Goal: Transaction & Acquisition: Purchase product/service

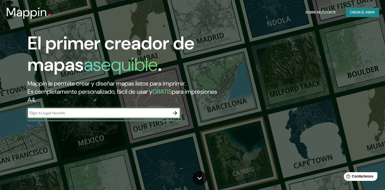
click at [64, 111] on input "text" at bounding box center [99, 113] width 143 height 6
type input "Cordoba [GEOGRAPHIC_DATA]"
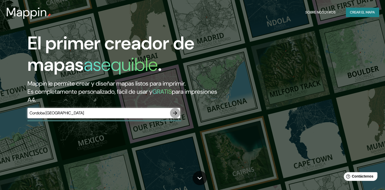
click at [175, 114] on icon "button" at bounding box center [175, 113] width 4 height 4
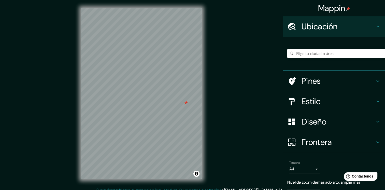
click at [186, 103] on div at bounding box center [186, 103] width 4 height 4
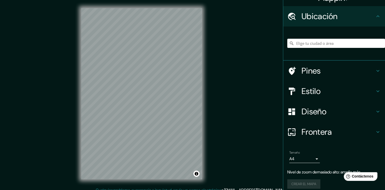
scroll to position [15, 0]
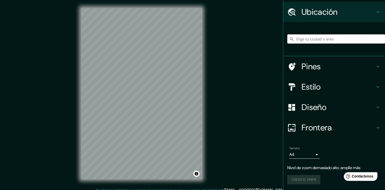
click at [309, 38] on input "Elige tu ciudad o área" at bounding box center [337, 38] width 98 height 9
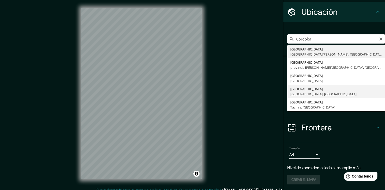
type input "[GEOGRAPHIC_DATA], [GEOGRAPHIC_DATA], [GEOGRAPHIC_DATA]"
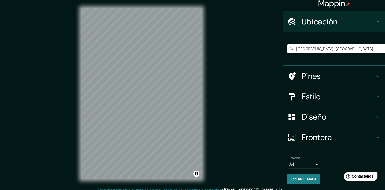
scroll to position [4, 0]
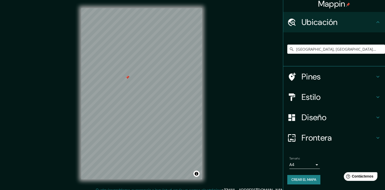
click at [312, 163] on body "Mappin Ubicación [GEOGRAPHIC_DATA], [GEOGRAPHIC_DATA], [GEOGRAPHIC_DATA] Pines …" at bounding box center [192, 95] width 385 height 190
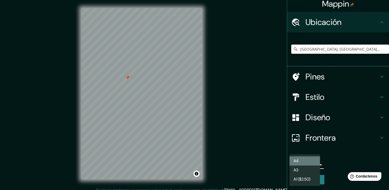
click at [312, 163] on li "A4" at bounding box center [305, 160] width 31 height 9
click at [312, 164] on body "Mappin Ubicación [GEOGRAPHIC_DATA], [GEOGRAPHIC_DATA], [GEOGRAPHIC_DATA] Pines …" at bounding box center [194, 95] width 389 height 190
click at [312, 164] on li "A4" at bounding box center [305, 160] width 31 height 9
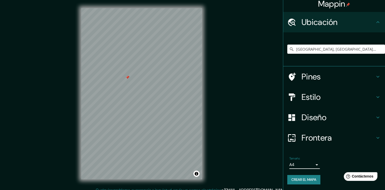
click at [325, 116] on h4 "Diseño" at bounding box center [338, 117] width 73 height 10
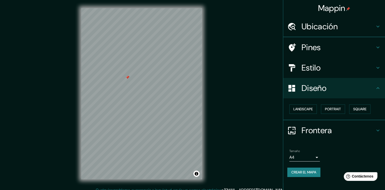
scroll to position [0, 0]
click at [306, 109] on font "Paisaje" at bounding box center [300, 109] width 13 height 6
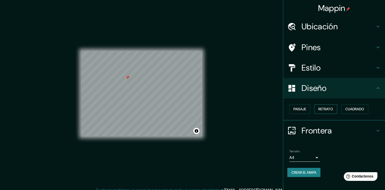
drag, startPoint x: 321, startPoint y: 110, endPoint x: 325, endPoint y: 110, distance: 3.3
click at [322, 110] on font "Retrato" at bounding box center [326, 109] width 15 height 6
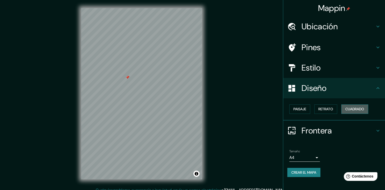
click at [351, 110] on font "Cuadrado" at bounding box center [355, 109] width 19 height 6
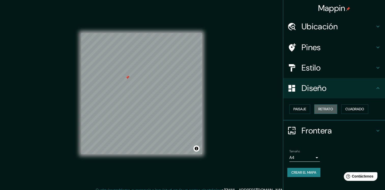
click at [329, 109] on font "Retrato" at bounding box center [326, 109] width 15 height 6
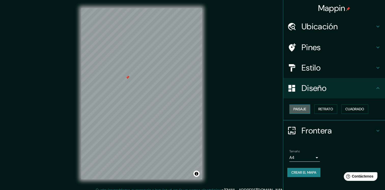
click at [304, 109] on font "Paisaje" at bounding box center [300, 109] width 13 height 6
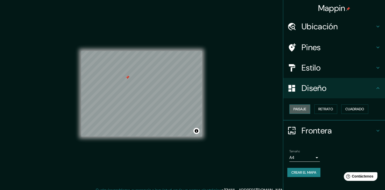
click at [304, 109] on font "Paisaje" at bounding box center [300, 109] width 13 height 6
click at [313, 109] on div "Paisaje Retrato Cuadrado" at bounding box center [337, 108] width 98 height 13
click at [327, 109] on font "Retrato" at bounding box center [326, 109] width 15 height 6
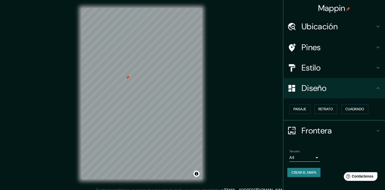
click at [322, 64] on h4 "Estilo" at bounding box center [338, 68] width 73 height 10
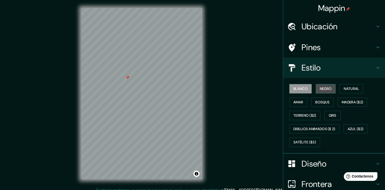
click at [320, 88] on font "Negro" at bounding box center [326, 89] width 12 height 6
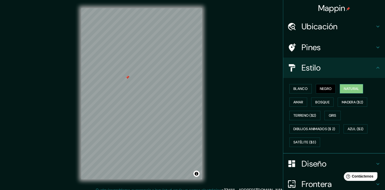
click at [344, 88] on font "Natural" at bounding box center [351, 89] width 15 height 6
click at [345, 100] on font "Madera ($2)" at bounding box center [352, 102] width 21 height 6
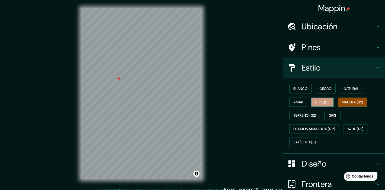
click at [319, 100] on font "Bosque" at bounding box center [323, 102] width 14 height 6
click at [306, 117] on font "Terreno ($2)" at bounding box center [305, 115] width 23 height 6
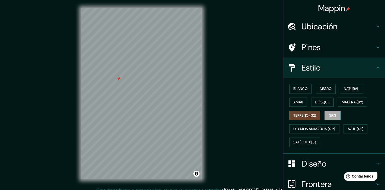
click at [329, 118] on font "Gris" at bounding box center [333, 115] width 8 height 6
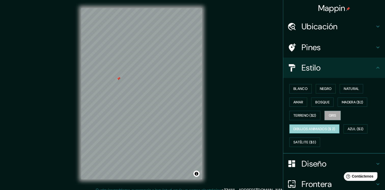
click at [321, 130] on font "Dibujos animados ($ 2)" at bounding box center [315, 129] width 42 height 6
click at [329, 116] on font "Gris" at bounding box center [333, 115] width 8 height 6
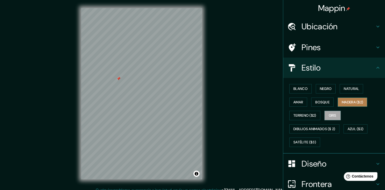
click at [342, 100] on font "Madera ($2)" at bounding box center [352, 102] width 21 height 6
click at [329, 112] on font "Gris" at bounding box center [333, 115] width 8 height 6
click at [294, 88] on font "Blanco" at bounding box center [301, 89] width 14 height 6
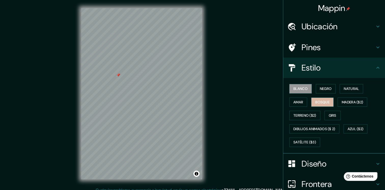
click at [318, 99] on font "Bosque" at bounding box center [323, 102] width 14 height 6
click at [322, 92] on button "Negro" at bounding box center [326, 88] width 20 height 9
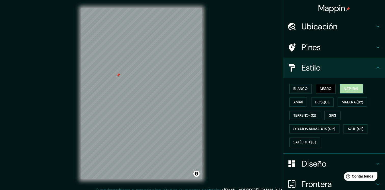
click at [345, 90] on font "Natural" at bounding box center [351, 89] width 15 height 6
click at [323, 107] on div "Blanco Negro Natural Amar Bosque Madera ($2) Terreno ($2) Gris Dibujos animados…" at bounding box center [337, 115] width 98 height 67
click at [323, 100] on font "Bosque" at bounding box center [323, 102] width 14 height 6
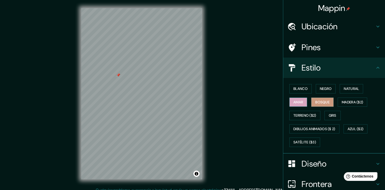
click at [294, 103] on font "Amar" at bounding box center [299, 102] width 10 height 6
click at [325, 114] on button "Gris" at bounding box center [333, 115] width 16 height 9
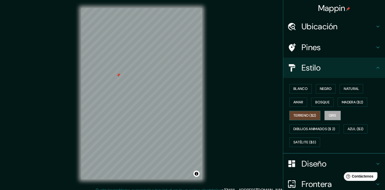
click at [304, 113] on font "Terreno ($2)" at bounding box center [305, 115] width 23 height 6
click at [329, 114] on font "Gris" at bounding box center [333, 115] width 8 height 6
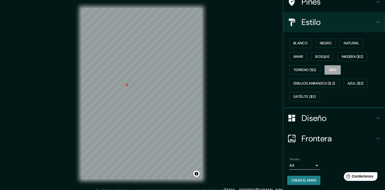
scroll to position [5, 0]
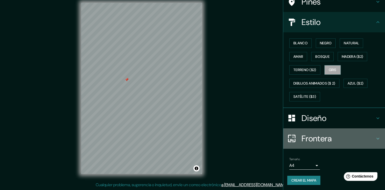
click at [359, 138] on h4 "Frontera" at bounding box center [338, 138] width 73 height 10
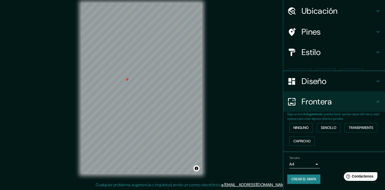
scroll to position [6, 0]
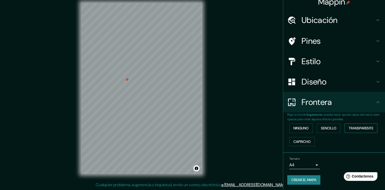
click at [350, 129] on font "Transparente" at bounding box center [361, 128] width 25 height 6
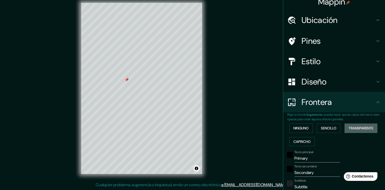
click at [350, 129] on font "Transparente" at bounding box center [361, 128] width 25 height 6
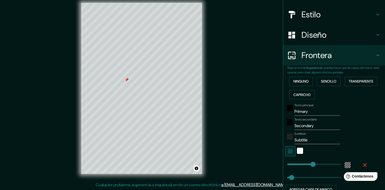
scroll to position [83, 0]
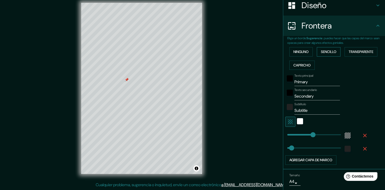
click at [327, 49] on font "Sencillo" at bounding box center [329, 52] width 16 height 6
click at [304, 51] on font "Ninguno" at bounding box center [301, 52] width 15 height 6
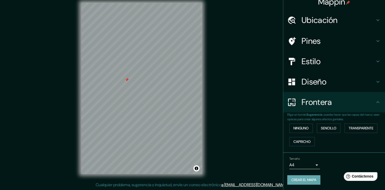
click at [312, 179] on font "Crear el mapa" at bounding box center [304, 180] width 25 height 6
drag, startPoint x: 366, startPoint y: 0, endPoint x: 235, endPoint y: 65, distance: 146.3
click at [235, 65] on div "Mappin Ubicación [GEOGRAPHIC_DATA], [GEOGRAPHIC_DATA], [GEOGRAPHIC_DATA] Pines …" at bounding box center [192, 92] width 385 height 195
click at [295, 182] on font "Crear el mapa" at bounding box center [304, 180] width 25 height 6
click at [295, 179] on font "Crear el mapa" at bounding box center [304, 180] width 25 height 6
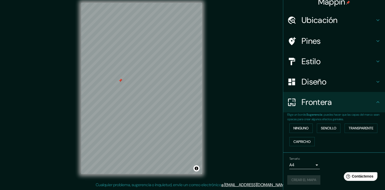
click at [311, 163] on body "Mappin Ubicación [GEOGRAPHIC_DATA], [GEOGRAPHIC_DATA], [GEOGRAPHIC_DATA] Pines …" at bounding box center [192, 90] width 385 height 190
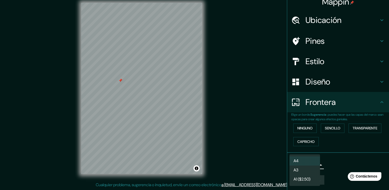
click at [311, 161] on li "A4" at bounding box center [305, 160] width 31 height 9
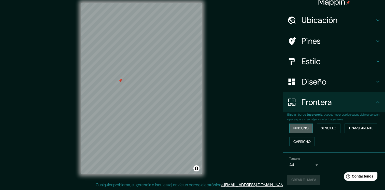
click at [294, 129] on font "Ninguno" at bounding box center [301, 128] width 15 height 6
click at [323, 129] on font "Sencillo" at bounding box center [329, 128] width 16 height 6
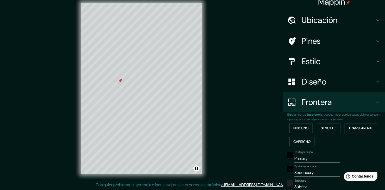
click at [311, 129] on div "Ninguno Sencillo Transparente Capricho" at bounding box center [337, 134] width 98 height 27
click at [303, 129] on font "Ninguno" at bounding box center [301, 128] width 15 height 6
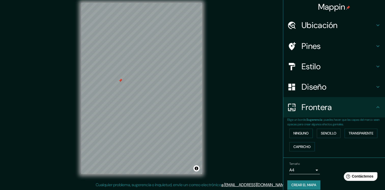
scroll to position [0, 0]
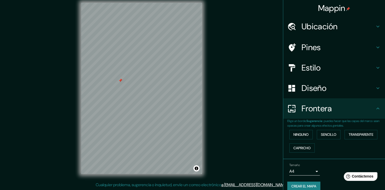
click at [361, 113] on h4 "Frontera" at bounding box center [338, 108] width 73 height 10
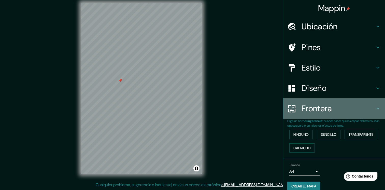
click at [377, 110] on icon at bounding box center [378, 108] width 6 height 6
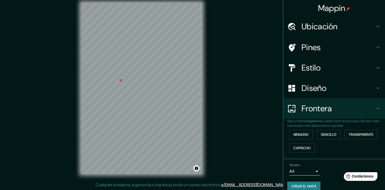
click at [375, 90] on icon at bounding box center [378, 88] width 6 height 6
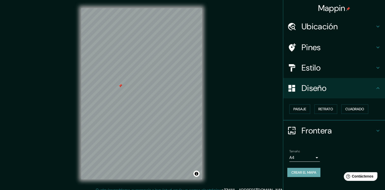
click at [299, 174] on font "Crear el mapa" at bounding box center [304, 172] width 25 height 6
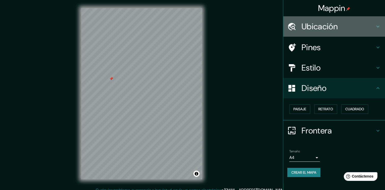
click at [379, 23] on div "Ubicación" at bounding box center [334, 26] width 102 height 20
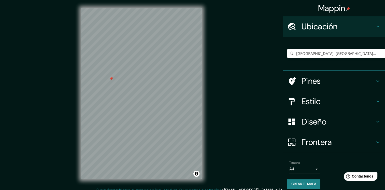
click at [377, 23] on div "Ubicación" at bounding box center [334, 26] width 102 height 20
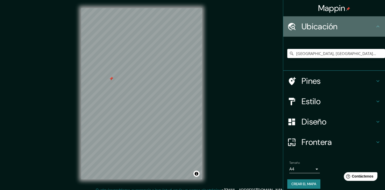
click at [375, 25] on icon at bounding box center [378, 26] width 6 height 6
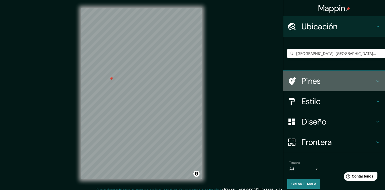
click at [375, 83] on icon at bounding box center [378, 81] width 6 height 6
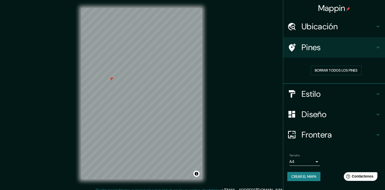
click at [376, 46] on icon at bounding box center [378, 47] width 6 height 6
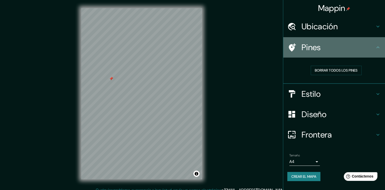
click at [380, 47] on icon at bounding box center [378, 47] width 6 height 6
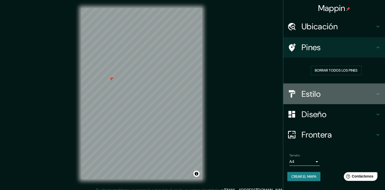
click at [377, 93] on icon at bounding box center [378, 94] width 6 height 6
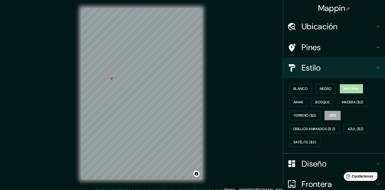
click at [349, 89] on font "Natural" at bounding box center [351, 89] width 15 height 6
click at [300, 89] on font "Blanco" at bounding box center [301, 89] width 14 height 6
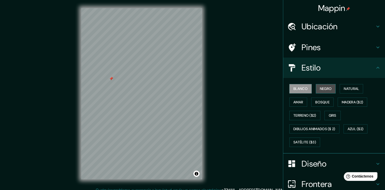
click at [320, 88] on font "Negro" at bounding box center [326, 89] width 12 height 6
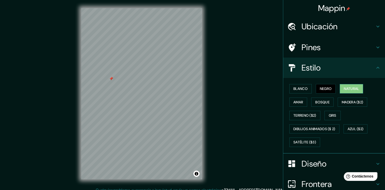
click at [344, 88] on font "Natural" at bounding box center [351, 89] width 15 height 6
click at [301, 100] on button "Amar" at bounding box center [299, 102] width 18 height 9
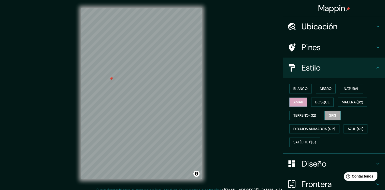
click at [325, 114] on button "Gris" at bounding box center [333, 115] width 16 height 9
click at [298, 89] on font "Blanco" at bounding box center [301, 89] width 14 height 6
click at [197, 175] on button "Alternar atribución" at bounding box center [197, 174] width 6 height 6
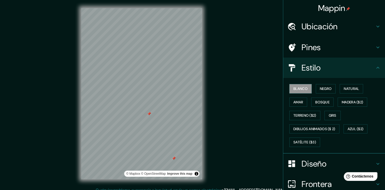
click at [175, 159] on div at bounding box center [174, 158] width 4 height 4
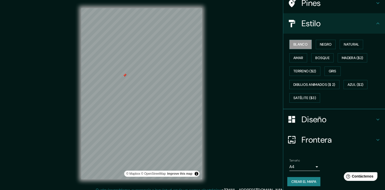
scroll to position [46, 0]
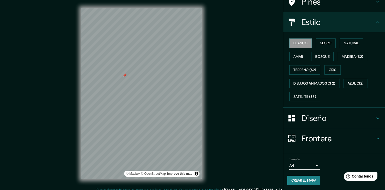
click at [341, 136] on h4 "Frontera" at bounding box center [338, 138] width 73 height 10
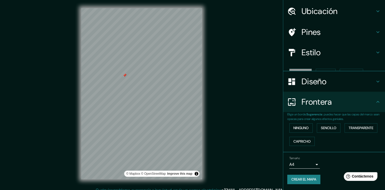
scroll to position [6, 0]
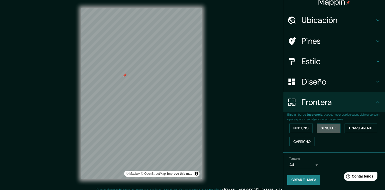
click at [328, 126] on font "Sencillo" at bounding box center [329, 128] width 16 height 6
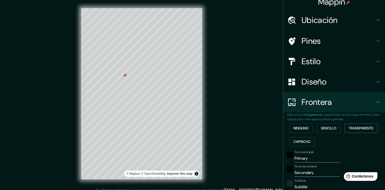
click at [351, 129] on font "Transparente" at bounding box center [361, 128] width 25 height 6
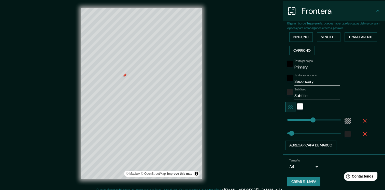
scroll to position [99, 0]
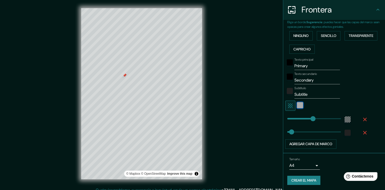
click at [297, 107] on div "Blanco" at bounding box center [300, 105] width 6 height 6
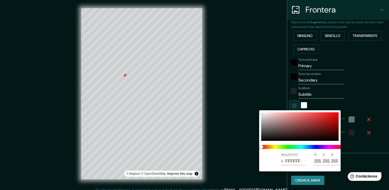
click at [291, 105] on div at bounding box center [194, 95] width 389 height 190
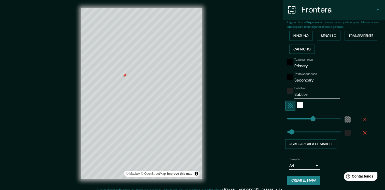
click at [289, 105] on icon "button" at bounding box center [291, 106] width 6 height 6
type input "475"
drag, startPoint x: 309, startPoint y: 118, endPoint x: 376, endPoint y: 118, distance: 67.2
type input "0"
drag, startPoint x: 337, startPoint y: 118, endPoint x: 280, endPoint y: 118, distance: 56.3
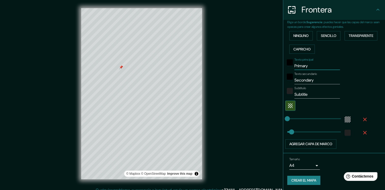
click at [312, 66] on input "Primary" at bounding box center [318, 66] width 46 height 8
drag, startPoint x: 291, startPoint y: 72, endPoint x: 277, endPoint y: 74, distance: 14.4
click at [277, 74] on div "Mappin Ubicación [GEOGRAPHIC_DATA], [GEOGRAPHIC_DATA], [GEOGRAPHIC_DATA] Pines …" at bounding box center [192, 97] width 385 height 195
drag, startPoint x: 317, startPoint y: 80, endPoint x: 292, endPoint y: 80, distance: 25.0
click at [295, 80] on input "Secondary" at bounding box center [318, 80] width 46 height 8
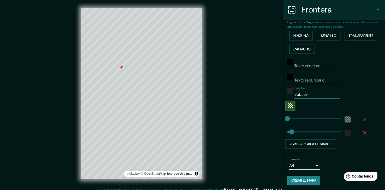
drag, startPoint x: 309, startPoint y: 93, endPoint x: 276, endPoint y: 97, distance: 33.6
click at [276, 97] on div "Mappin Ubicación [GEOGRAPHIC_DATA], [GEOGRAPHIC_DATA], [GEOGRAPHIC_DATA] Pines …" at bounding box center [192, 97] width 385 height 195
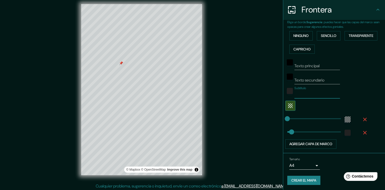
scroll to position [5, 0]
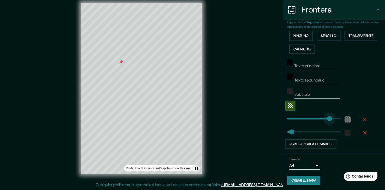
type input "398"
drag, startPoint x: 283, startPoint y: 117, endPoint x: 236, endPoint y: 118, distance: 46.9
click at [305, 180] on font "Crear el mapa" at bounding box center [304, 180] width 25 height 6
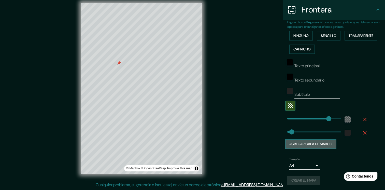
click at [311, 146] on button "Agregar capa de marco" at bounding box center [310, 143] width 51 height 9
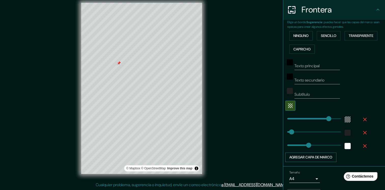
type input "240"
type input "0"
drag, startPoint x: 311, startPoint y: 146, endPoint x: 273, endPoint y: 145, distance: 37.7
click at [301, 158] on button "Agregar capa de marco" at bounding box center [310, 157] width 51 height 9
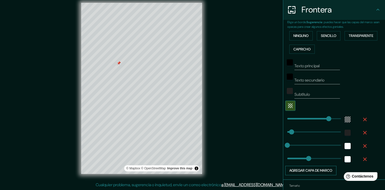
click at [299, 167] on button "Agregar capa de marco" at bounding box center [310, 170] width 51 height 9
drag, startPoint x: 361, startPoint y: 170, endPoint x: 363, endPoint y: 162, distance: 8.0
click at [362, 169] on icon "button" at bounding box center [365, 172] width 6 height 6
click at [363, 158] on icon "button" at bounding box center [365, 159] width 6 height 6
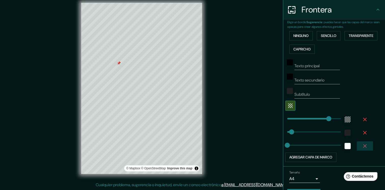
click at [362, 147] on icon "button" at bounding box center [365, 146] width 6 height 6
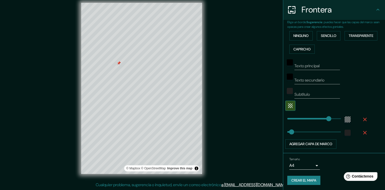
click at [302, 177] on font "Crear el mapa" at bounding box center [304, 180] width 25 height 6
